Goal: Information Seeking & Learning: Understand process/instructions

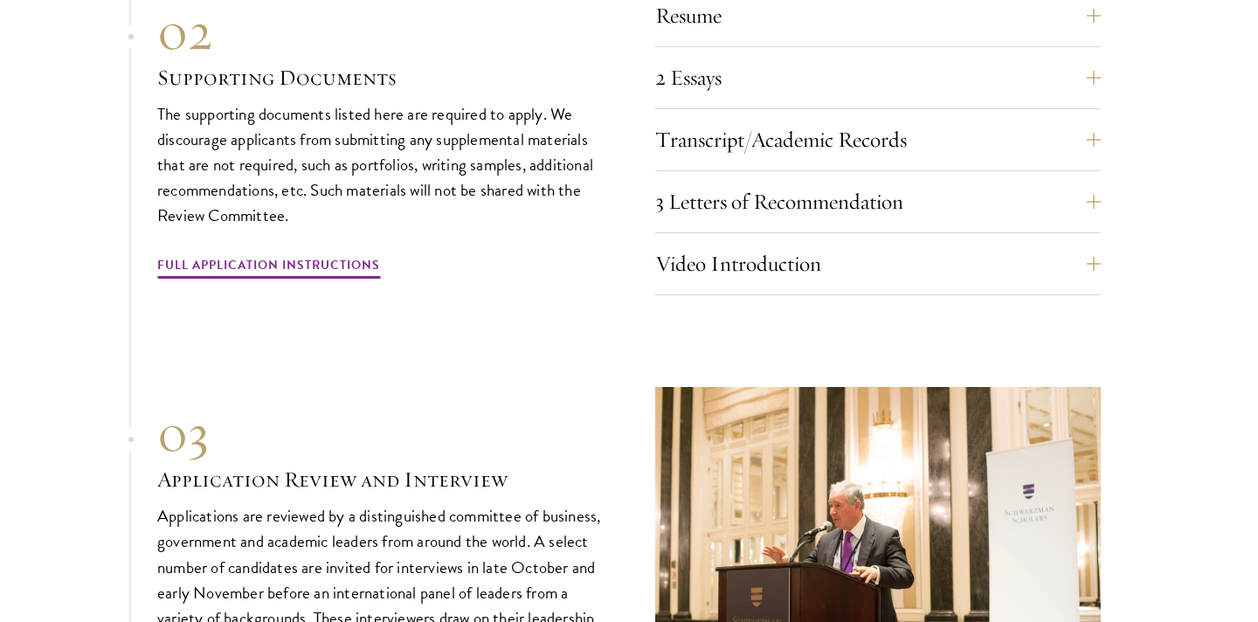
scroll to position [6119, 0]
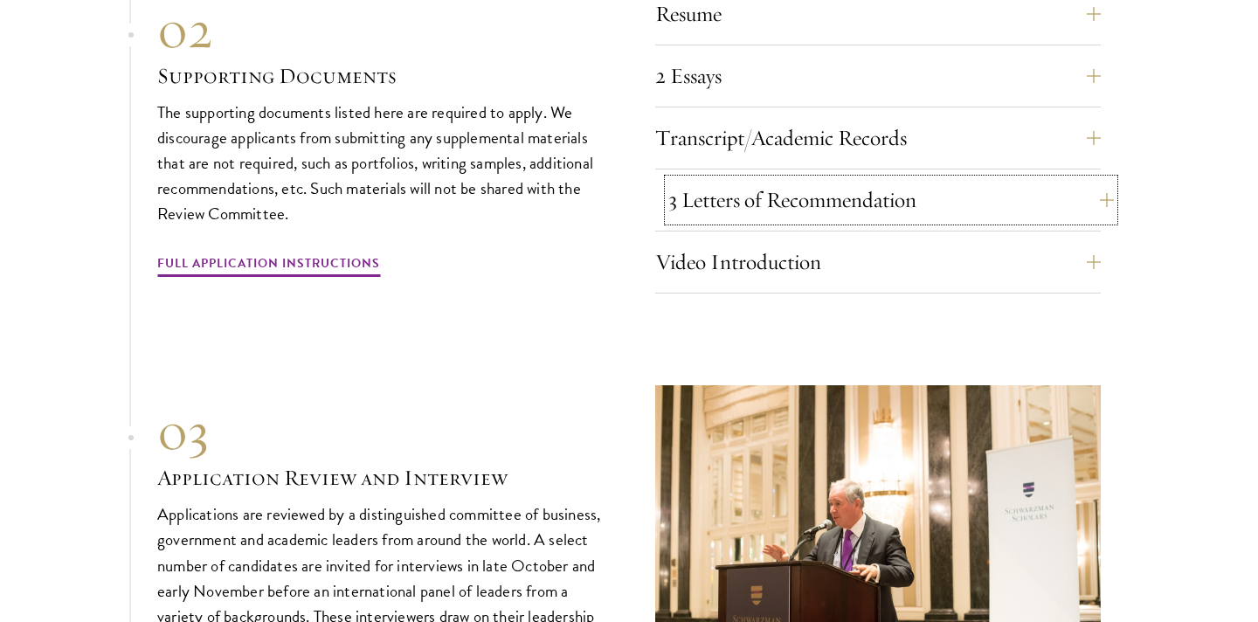
click at [739, 202] on button "3 Letters of Recommendation" at bounding box center [892, 200] width 446 height 42
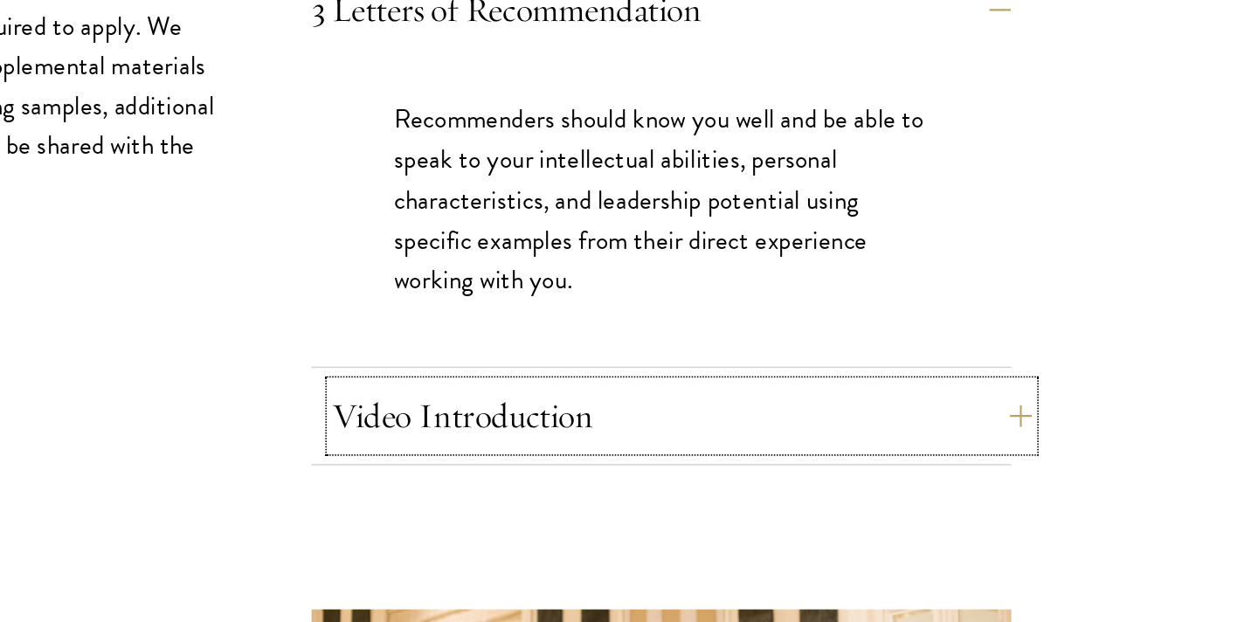
click at [1001, 440] on button "Video Introduction" at bounding box center [892, 459] width 446 height 42
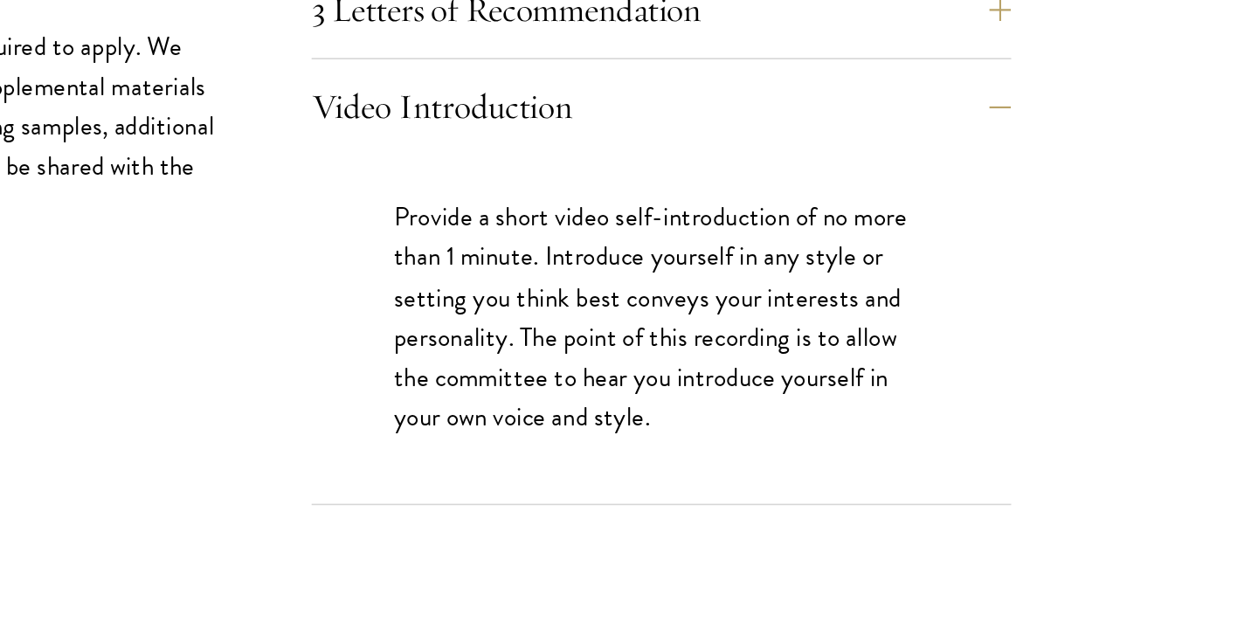
click at [972, 279] on div "Video Introduction Provide a short video self-introduction of no more than 1 mi…" at bounding box center [878, 378] width 446 height 274
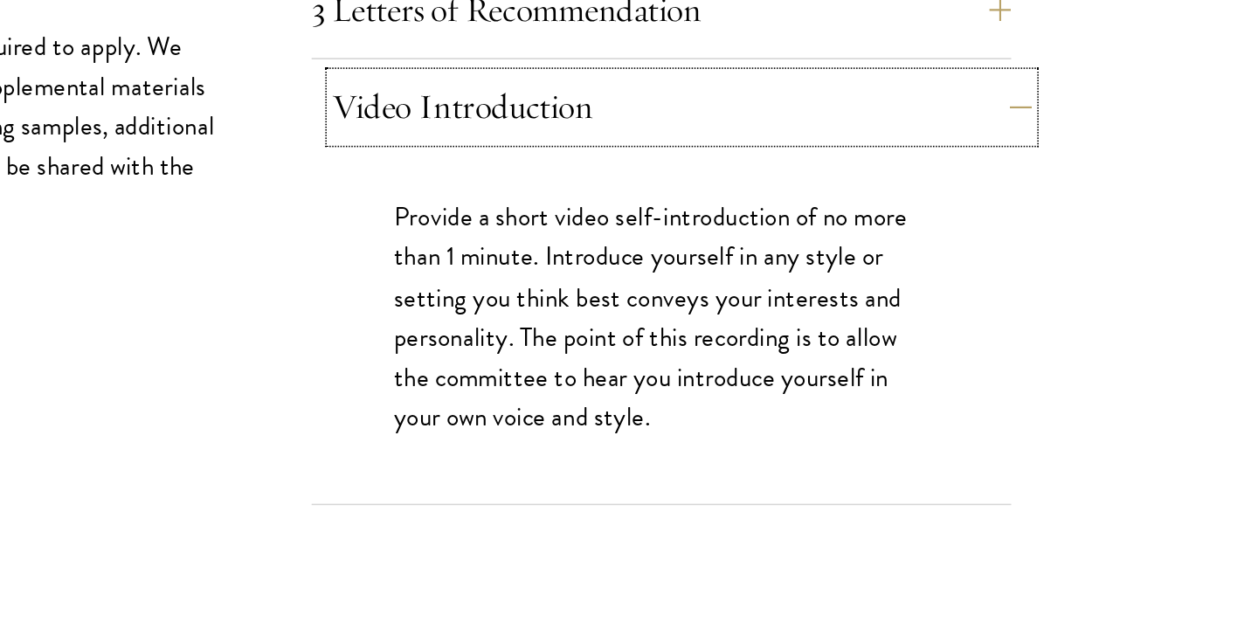
click at [967, 262] on button "Video Introduction" at bounding box center [892, 262] width 446 height 42
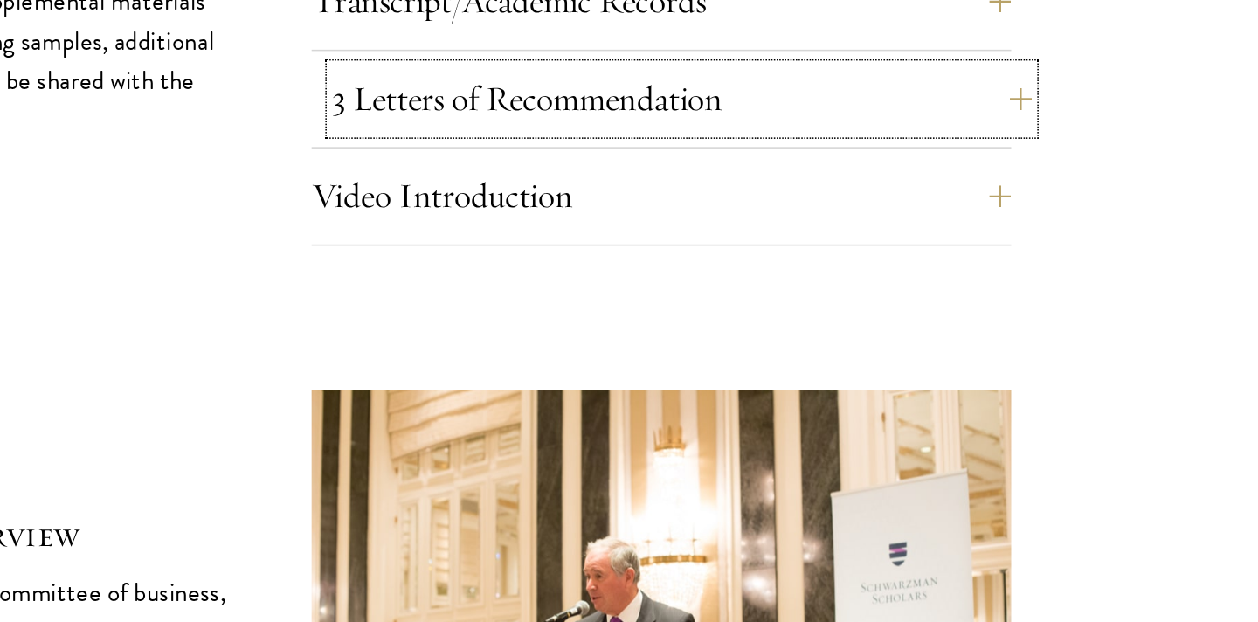
click at [956, 206] on button "3 Letters of Recommendation" at bounding box center [892, 200] width 446 height 42
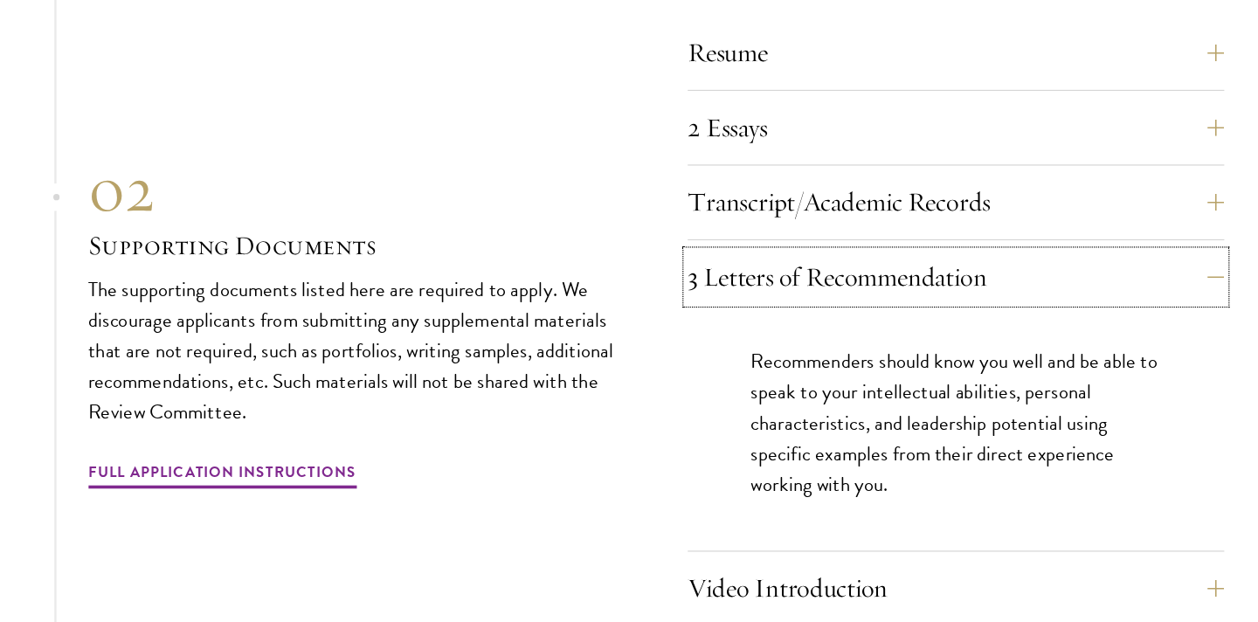
scroll to position [5998, 0]
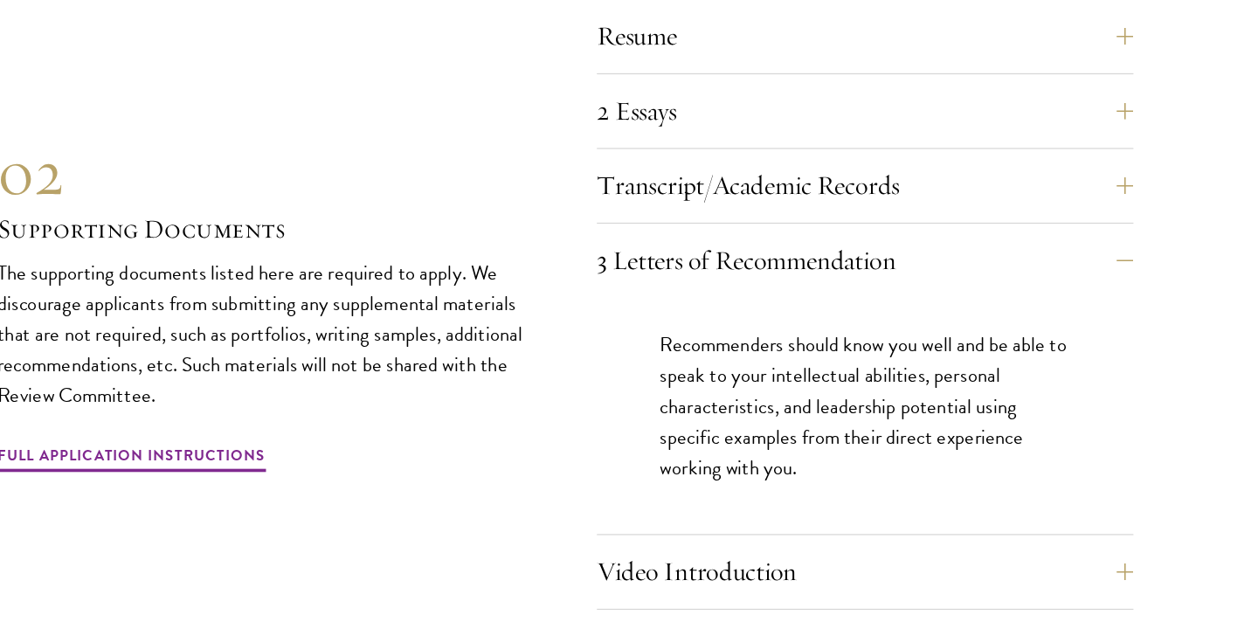
click at [894, 424] on p "Recommenders should know you well and be able to speak to your intellectual abi…" at bounding box center [878, 441] width 341 height 127
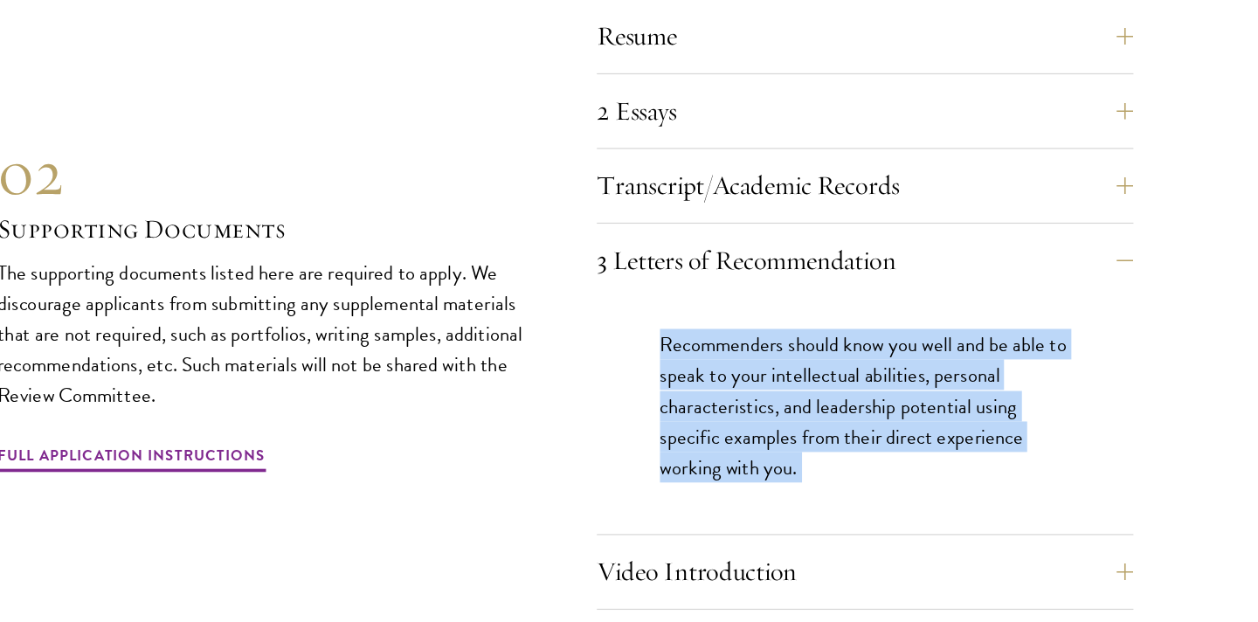
click at [948, 426] on p "Recommenders should know you well and be able to speak to your intellectual abi…" at bounding box center [878, 441] width 341 height 127
